Goal: Find specific page/section: Find specific page/section

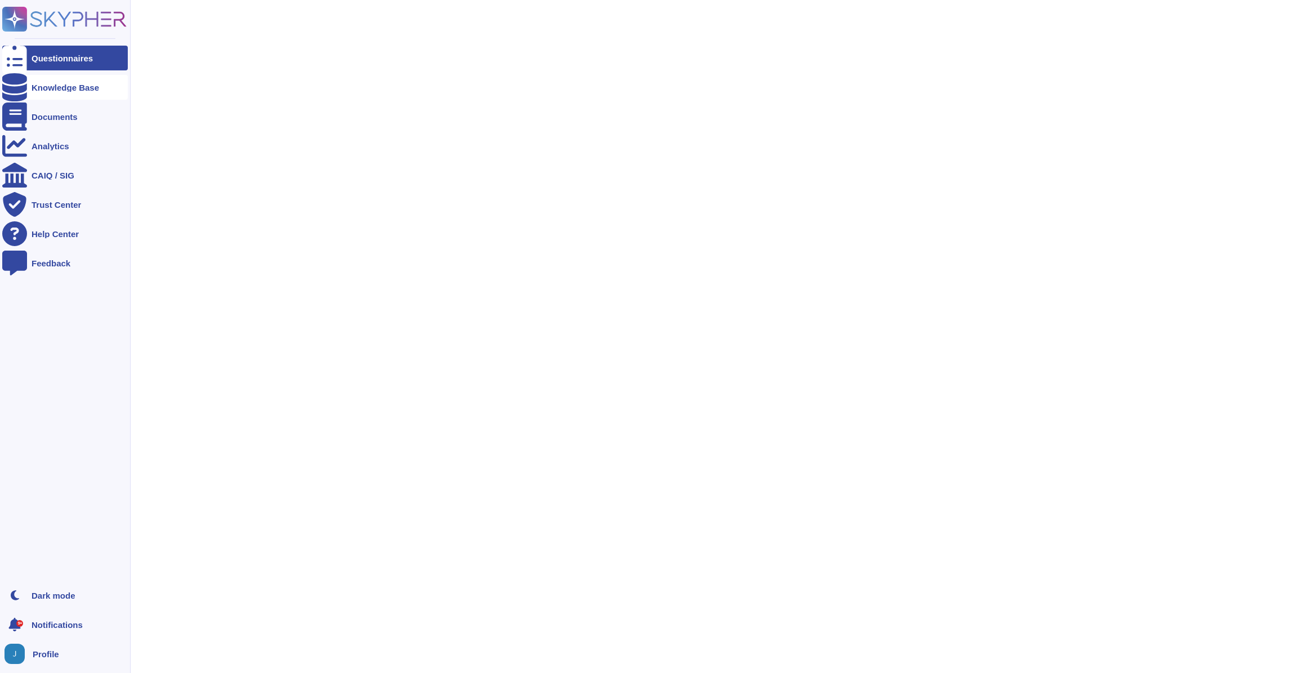
click at [15, 93] on div at bounding box center [14, 87] width 25 height 25
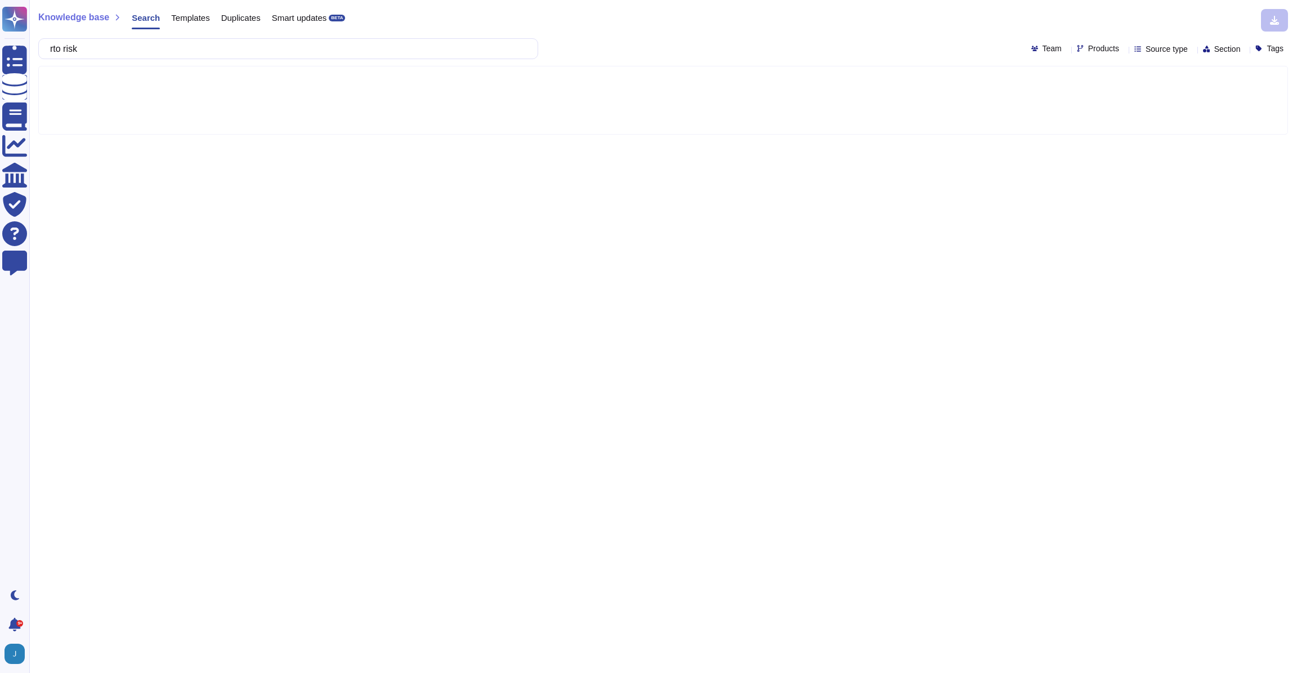
type input "rto risk"
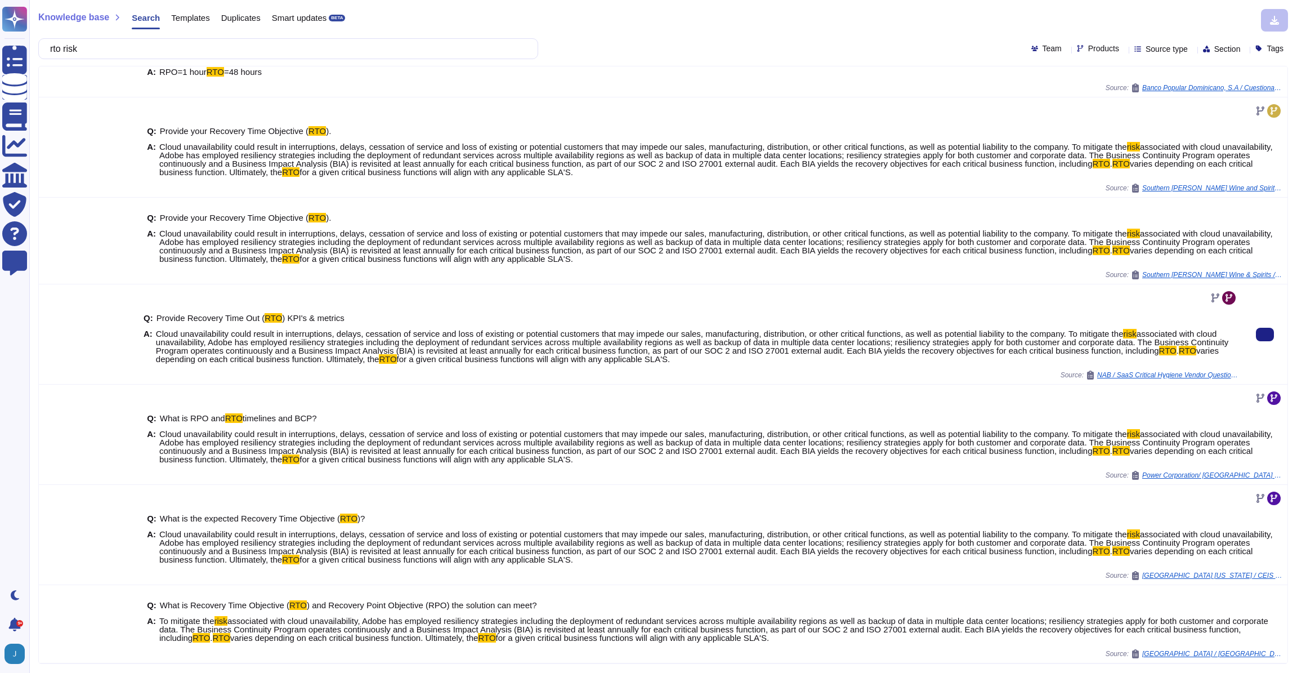
scroll to position [50, 0]
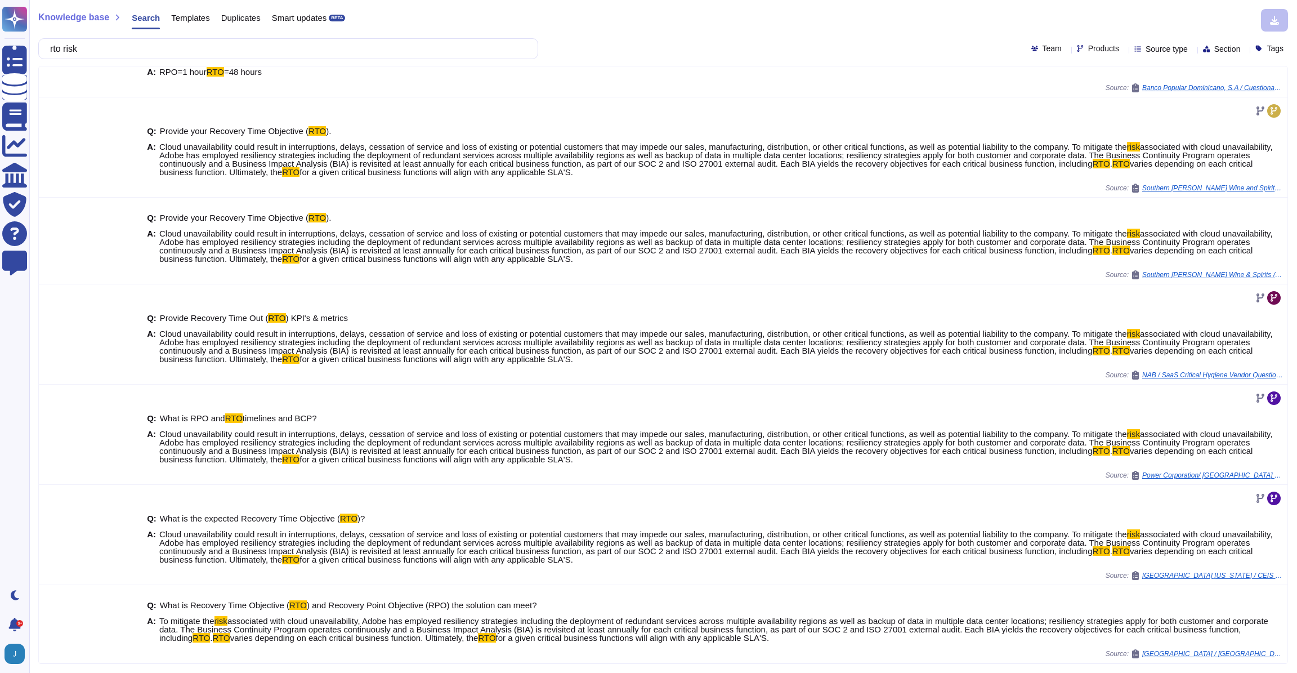
click at [1124, 50] on icon at bounding box center [1124, 50] width 0 height 0
click at [1154, 48] on span "Source type" at bounding box center [1167, 49] width 42 height 8
click at [1149, 154] on div "Templates" at bounding box center [1184, 160] width 101 height 25
